Goal: Task Accomplishment & Management: Manage account settings

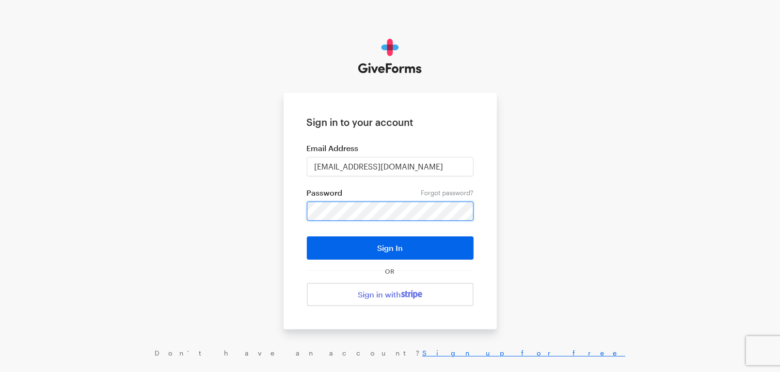
click at [307, 237] on button "Sign In" at bounding box center [390, 248] width 167 height 23
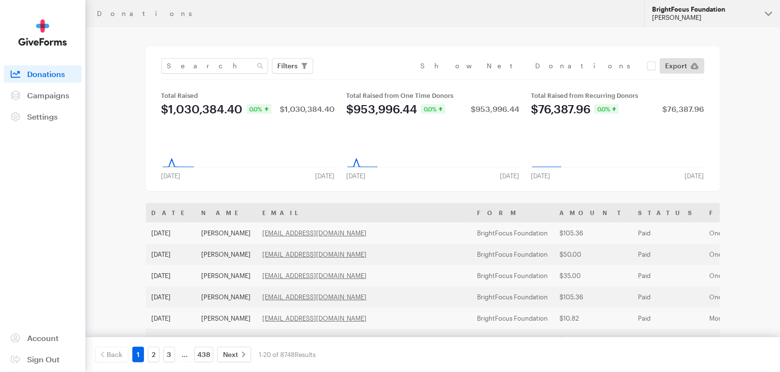
click at [706, 12] on div "BrightFocus Foundation" at bounding box center [704, 9] width 105 height 8
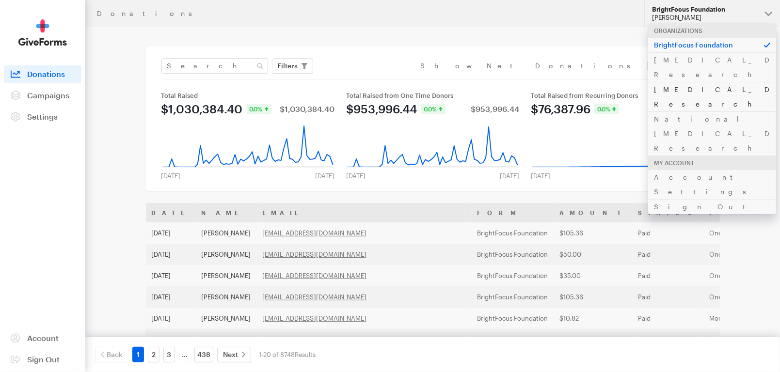
click at [688, 82] on link "[MEDICAL_DATA] Research" at bounding box center [712, 97] width 128 height 30
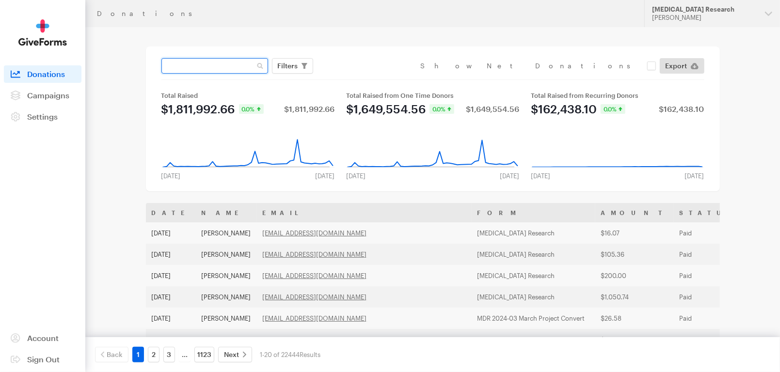
click at [225, 64] on input "text" at bounding box center [214, 66] width 107 height 16
paste input "lerickard108@gmail.com"
type input "lerickard108@gmail.com"
click at [361, 79] on button "Apply" at bounding box center [376, 87] width 31 height 16
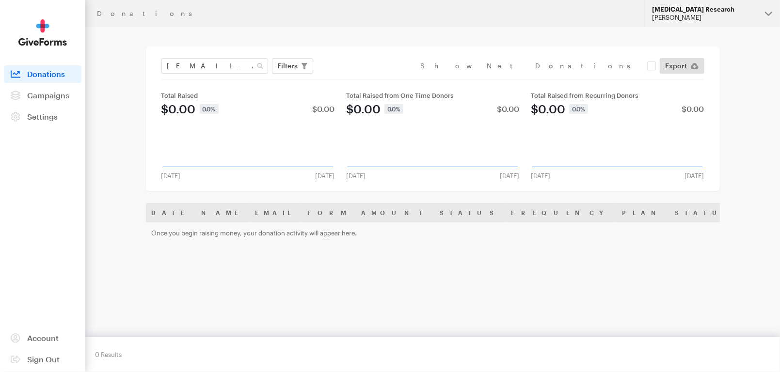
click at [680, 16] on div "[PERSON_NAME]" at bounding box center [704, 18] width 105 height 8
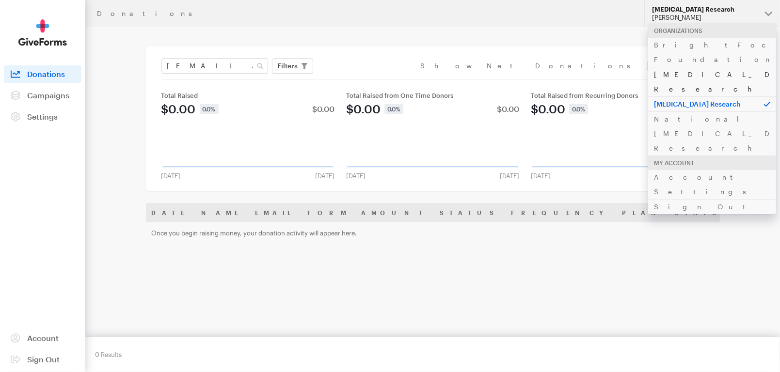
click at [692, 67] on link "[MEDICAL_DATA] Research" at bounding box center [712, 82] width 128 height 30
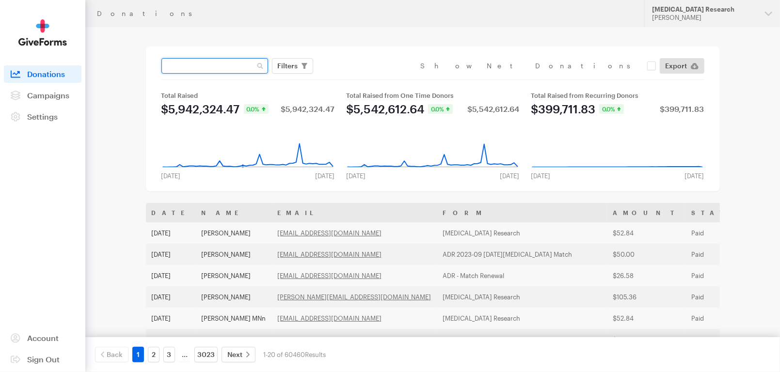
click at [227, 66] on input "text" at bounding box center [214, 66] width 107 height 16
paste input "[EMAIL_ADDRESS][DOMAIN_NAME]"
type input "[EMAIL_ADDRESS][DOMAIN_NAME]"
click at [361, 79] on button "Apply" at bounding box center [376, 87] width 31 height 16
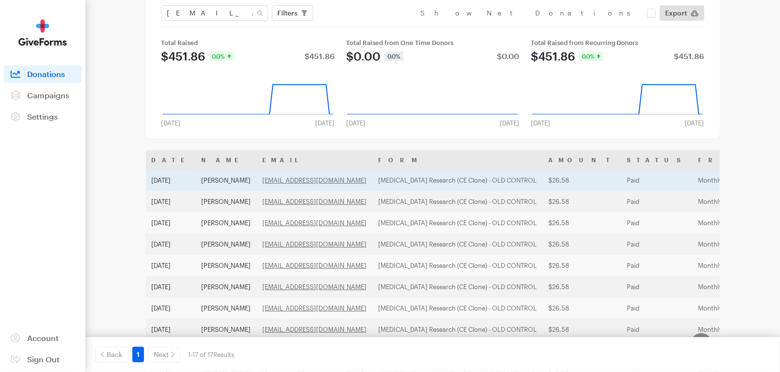
scroll to position [53, 0]
click at [450, 178] on td "[MEDICAL_DATA] Research (CE Clone) - OLD CONTROL" at bounding box center [458, 179] width 170 height 21
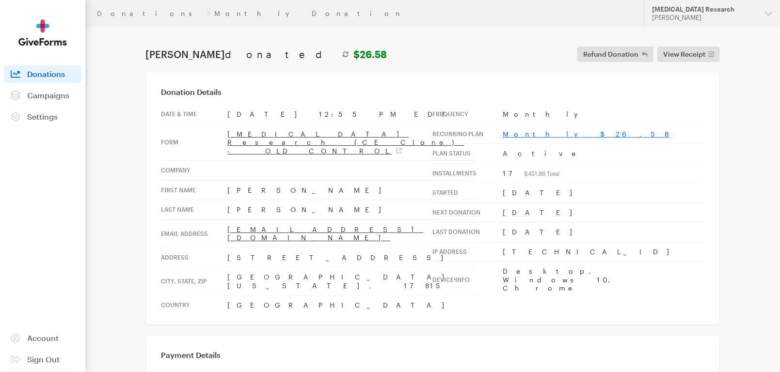
click at [523, 133] on link "Monthly $26.58" at bounding box center [586, 134] width 167 height 8
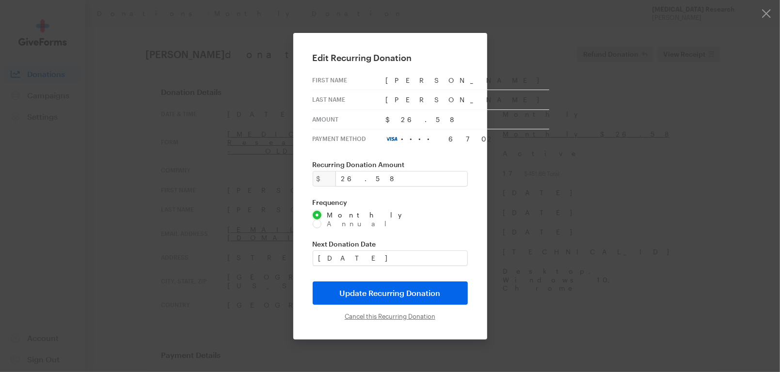
click at [393, 313] on input "Cancel this Recurring Donation" at bounding box center [390, 317] width 91 height 8
